Goal: Task Accomplishment & Management: Manage account settings

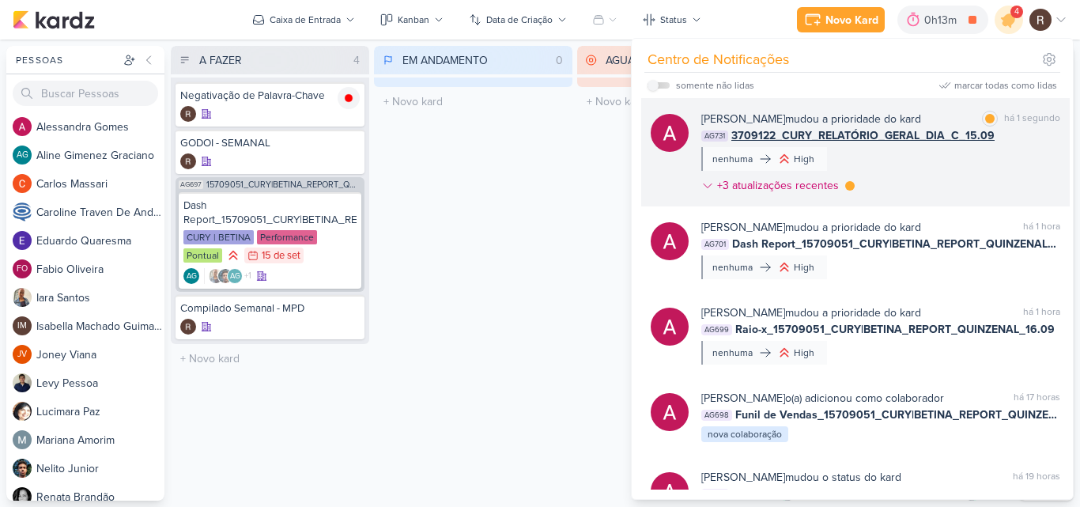
click at [984, 173] on div "[PERSON_NAME] mudou a prioridade do kard marcar como lida há 1 segundo AG731 37…" at bounding box center [880, 155] width 359 height 89
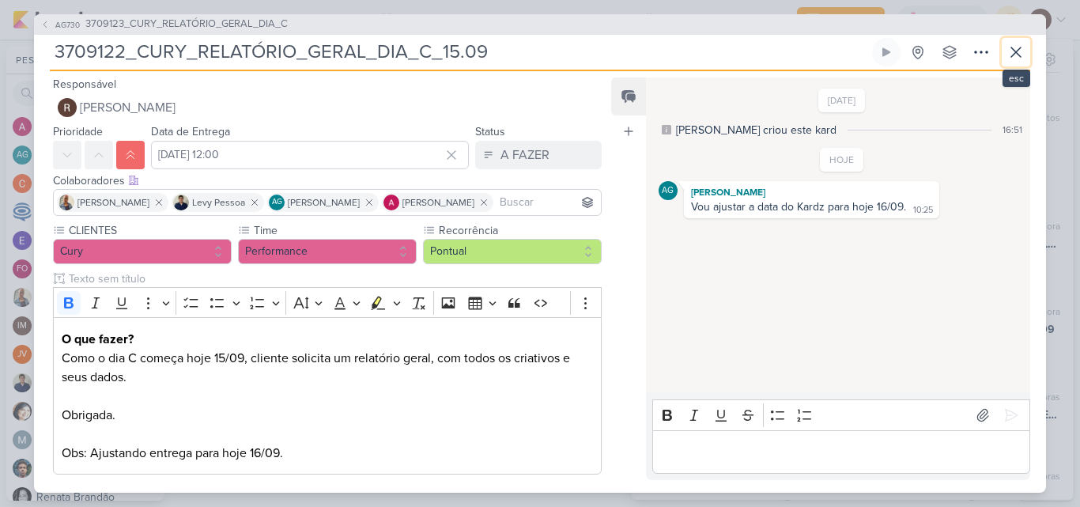
click at [1022, 52] on icon at bounding box center [1015, 52] width 19 height 19
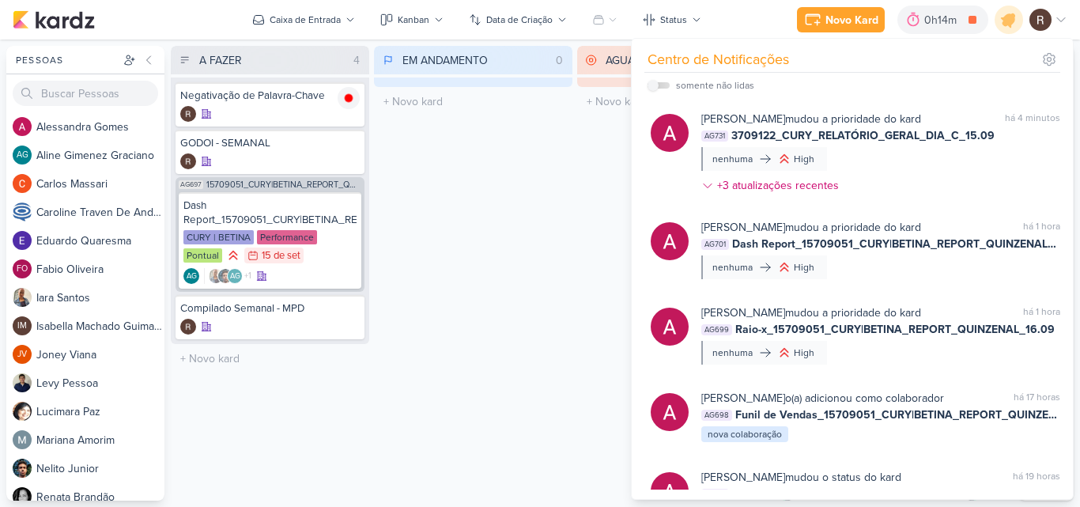
click at [515, 207] on div "EM ANDAMENTO 0 Mover Para Esquerda Mover Para Direita [GEOGRAPHIC_DATA] O títul…" at bounding box center [473, 273] width 198 height 455
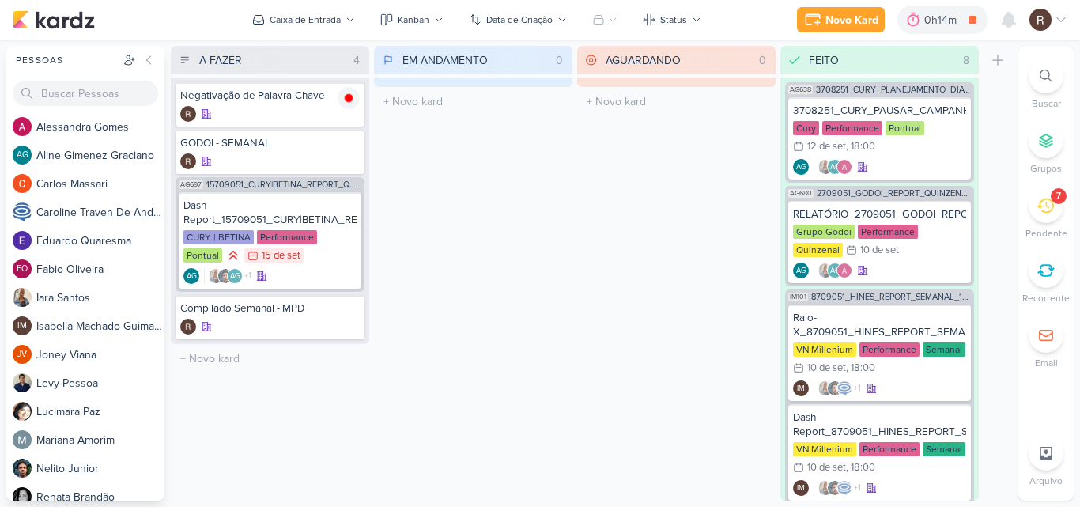
click at [1037, 211] on icon at bounding box center [1044, 205] width 17 height 17
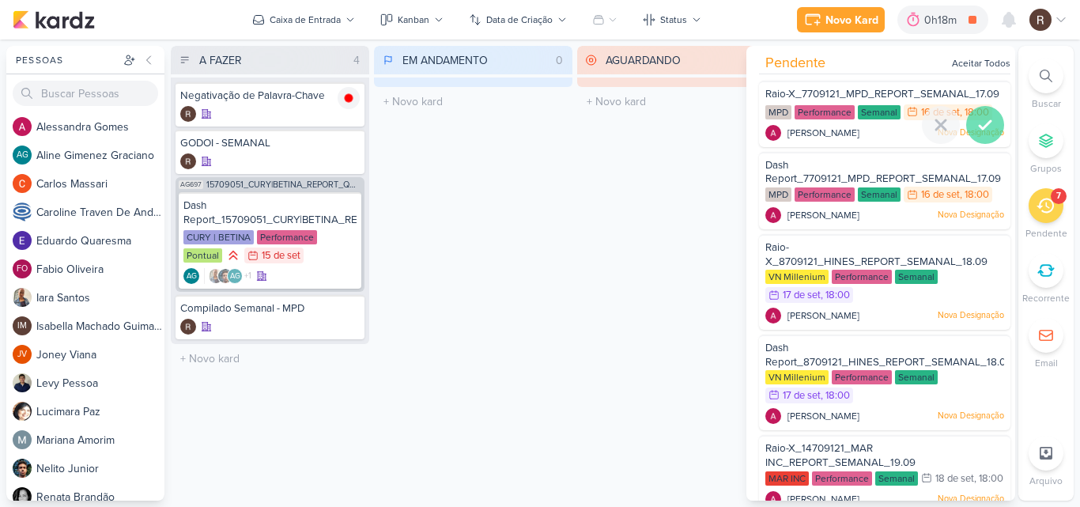
click at [984, 122] on icon at bounding box center [984, 125] width 11 height 8
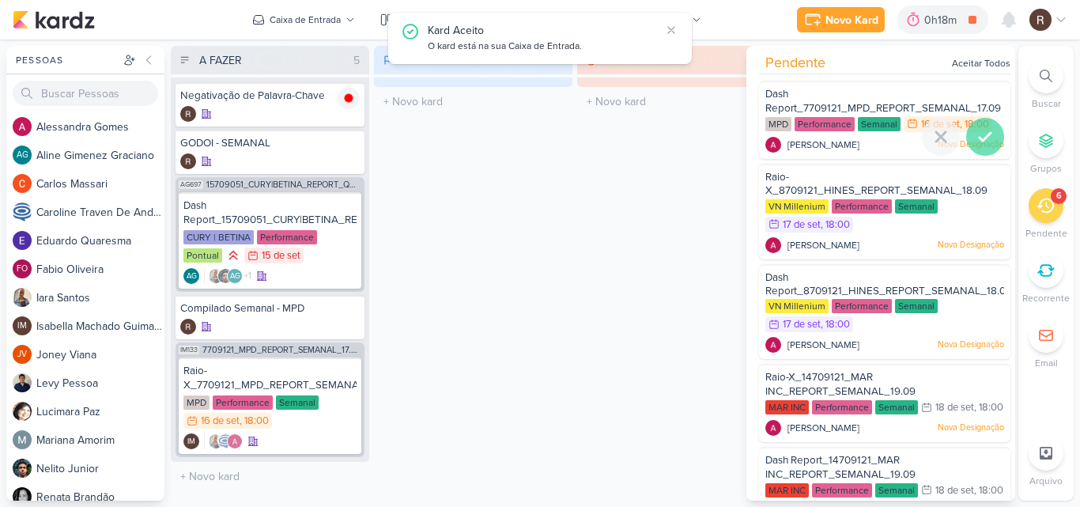
click at [976, 138] on icon at bounding box center [984, 136] width 19 height 19
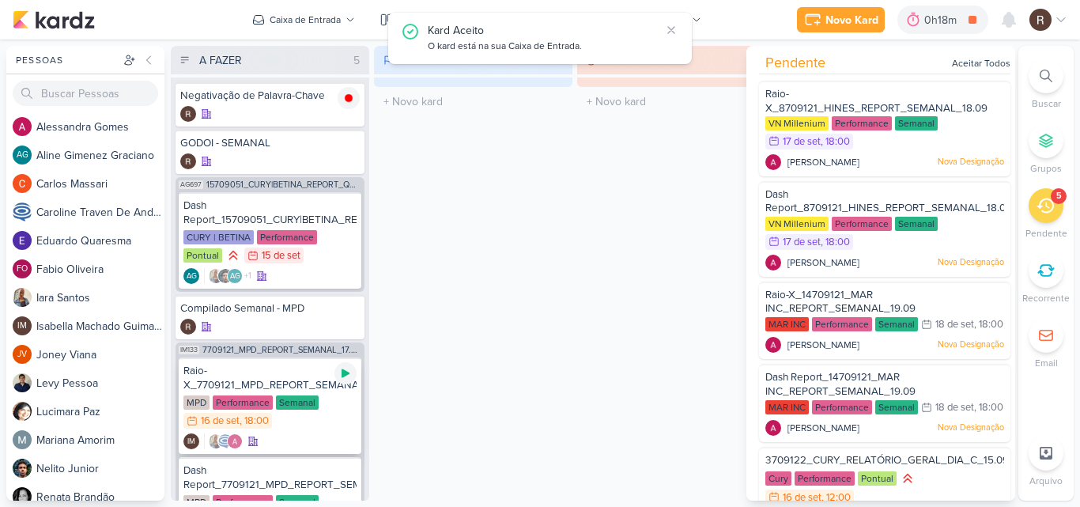
click at [351, 375] on icon at bounding box center [345, 373] width 13 height 13
click at [268, 383] on div "Raio-X_7709121_MPD_REPORT_SEMANAL_17.09" at bounding box center [269, 378] width 173 height 28
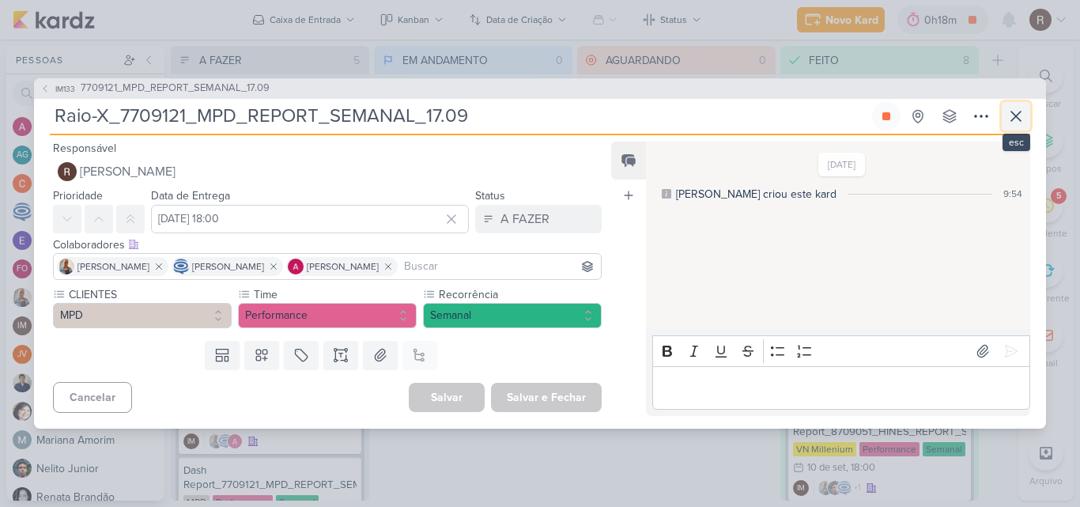
click at [1021, 113] on icon at bounding box center [1015, 116] width 19 height 19
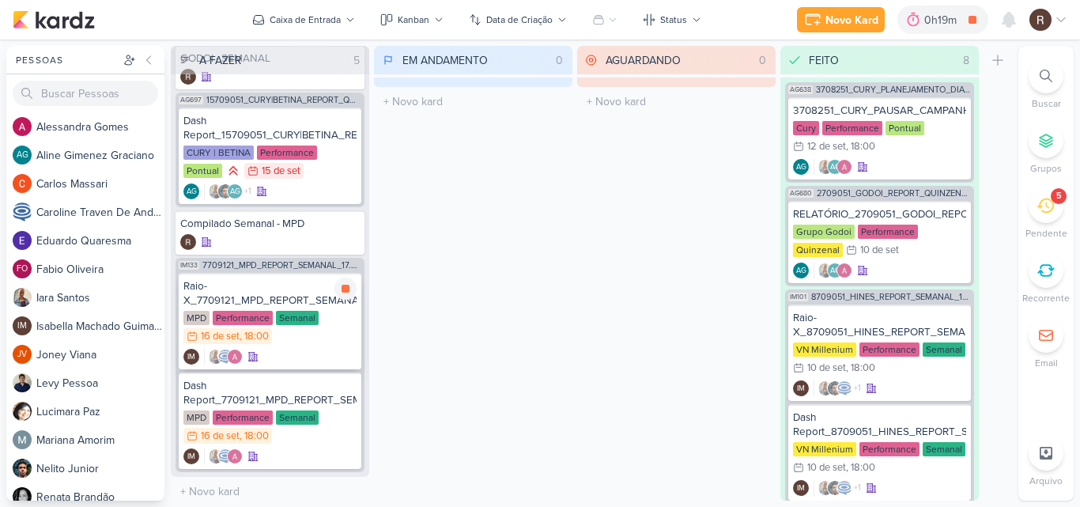
scroll to position [90, 0]
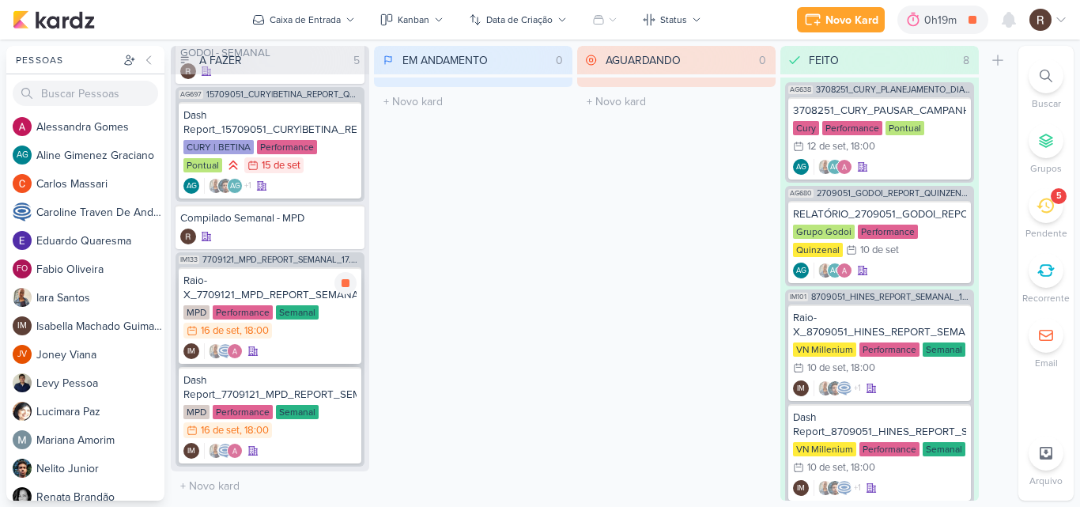
click at [286, 311] on div "Semanal" at bounding box center [297, 312] width 43 height 14
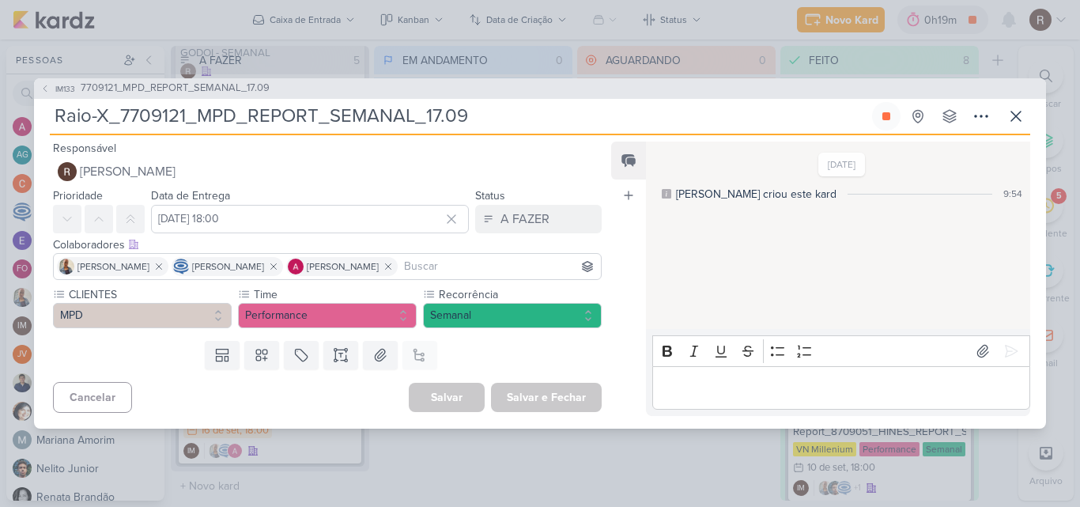
click at [735, 382] on p "Editor editing area: main" at bounding box center [840, 387] width 361 height 19
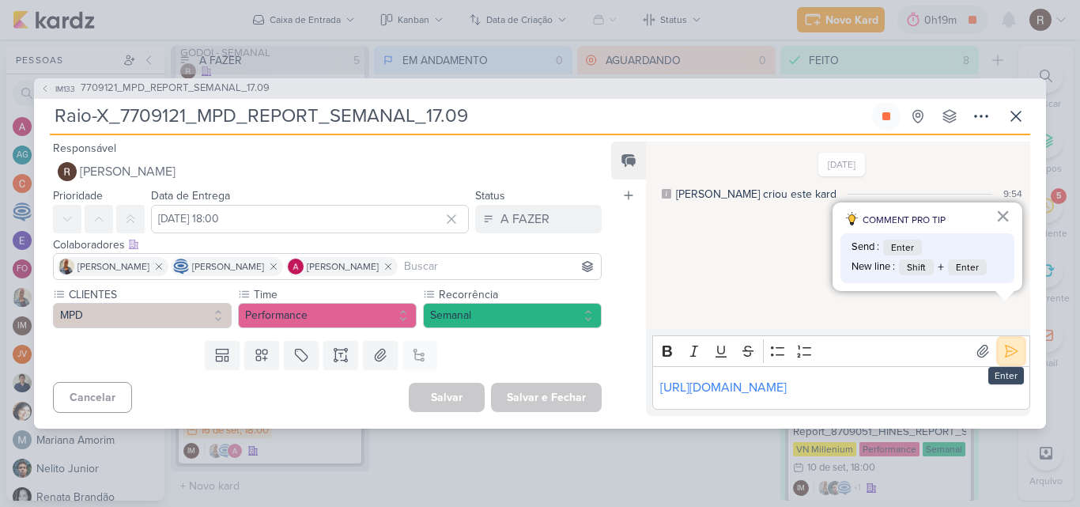
click at [1009, 343] on icon at bounding box center [1011, 351] width 16 height 16
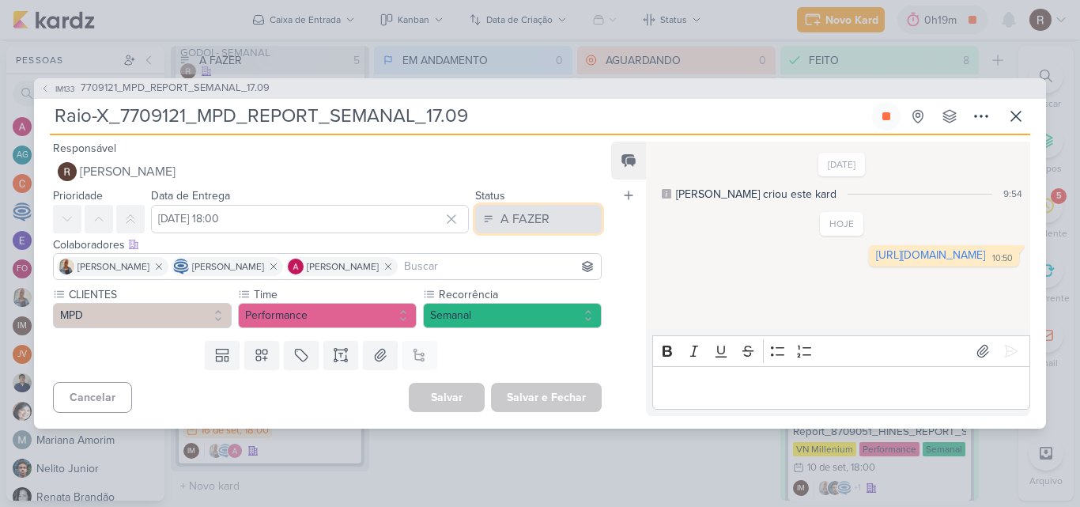
click at [557, 224] on button "A FAZER" at bounding box center [538, 219] width 126 height 28
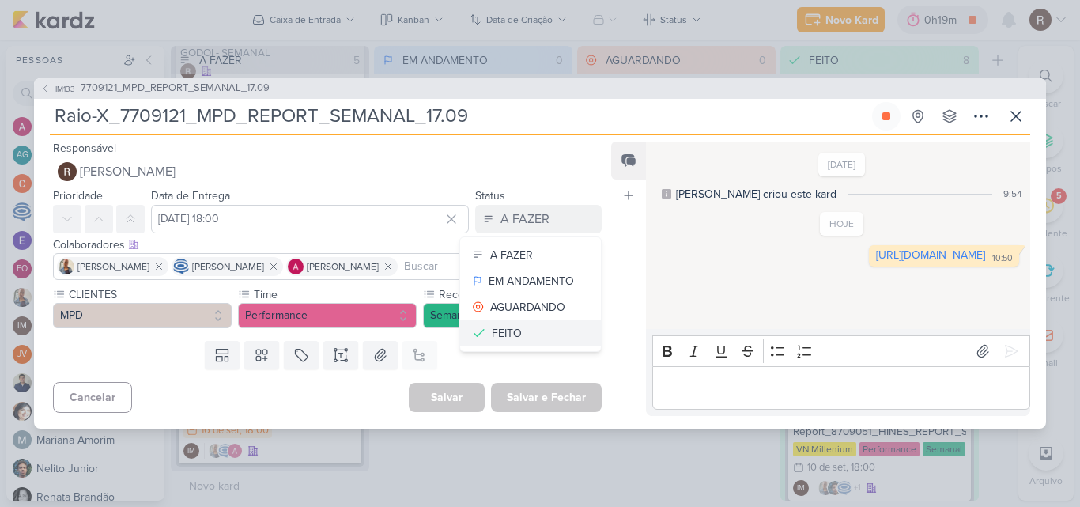
click at [515, 333] on button "FEITO" at bounding box center [530, 333] width 141 height 26
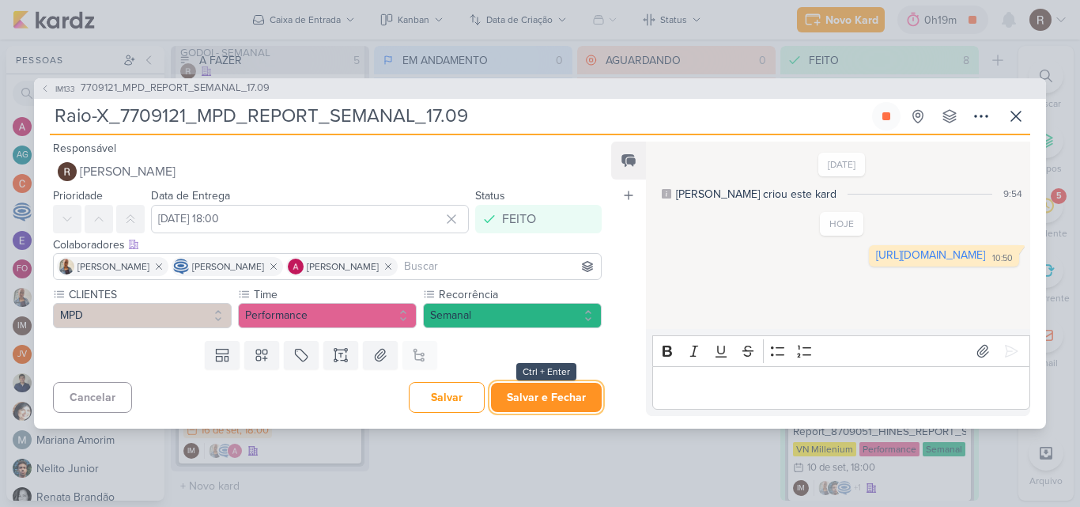
click at [532, 401] on button "Salvar e Fechar" at bounding box center [546, 397] width 111 height 29
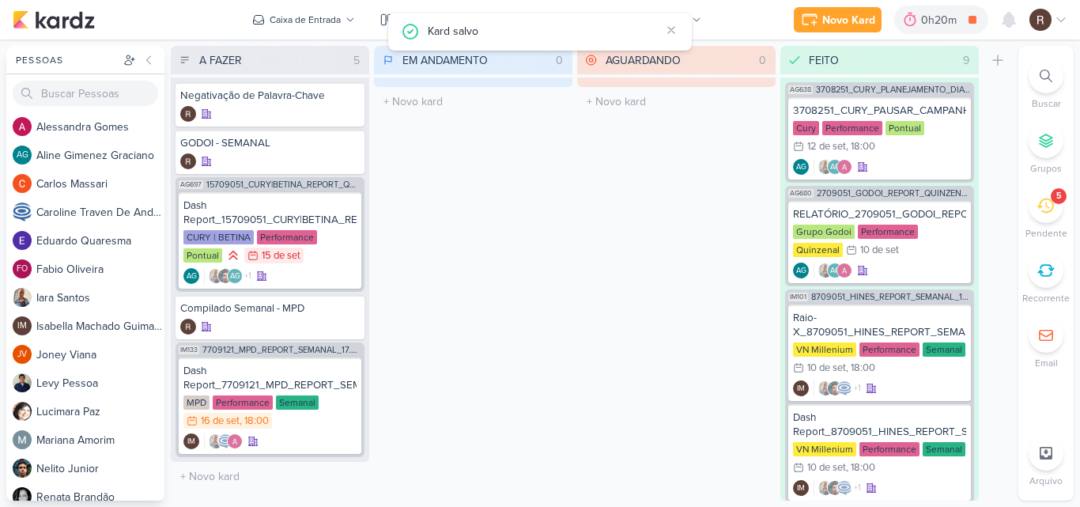
scroll to position [0, 0]
click at [347, 375] on icon at bounding box center [345, 373] width 8 height 9
